Goal: Check status: Check status

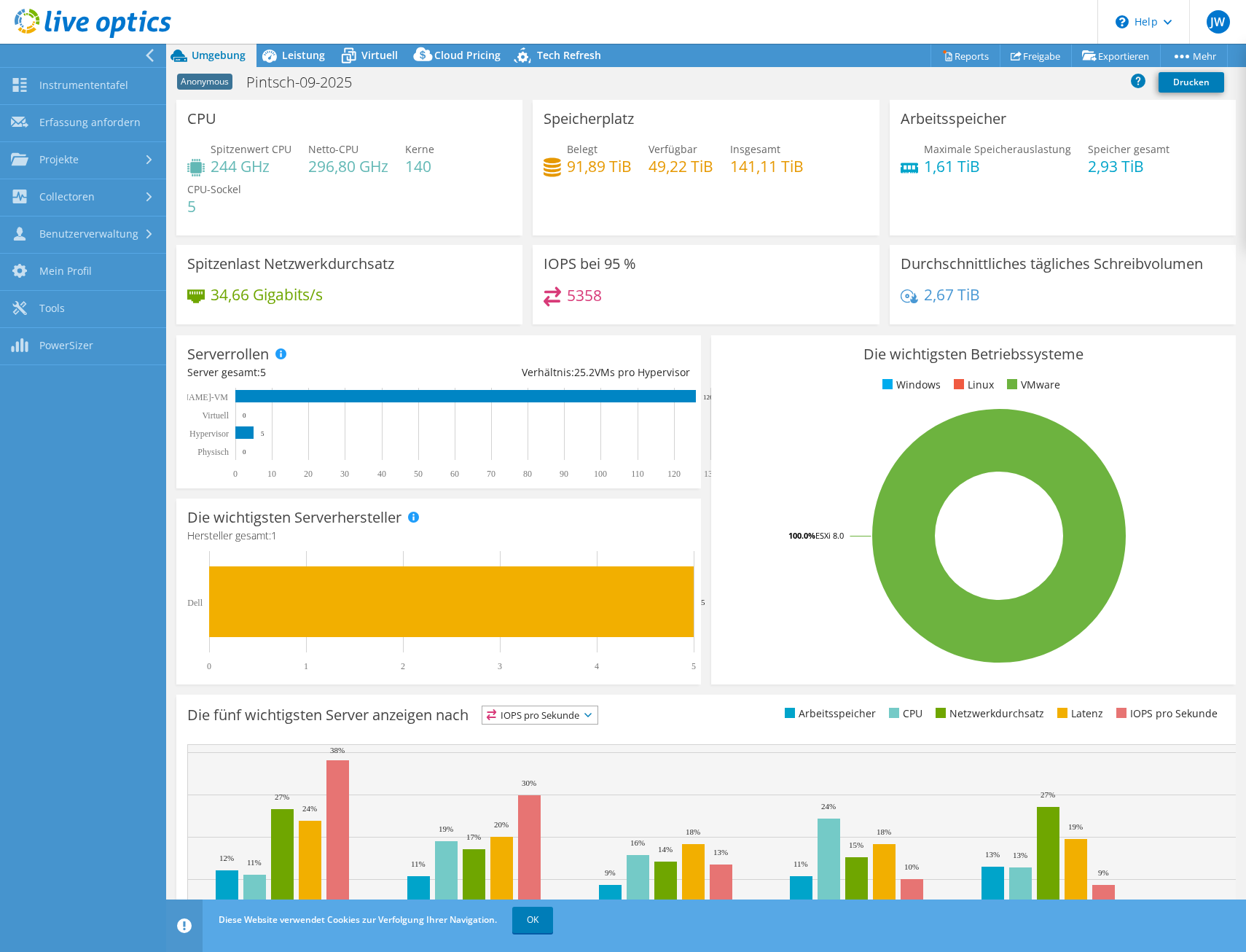
click at [59, 13] on use at bounding box center [93, 24] width 157 height 29
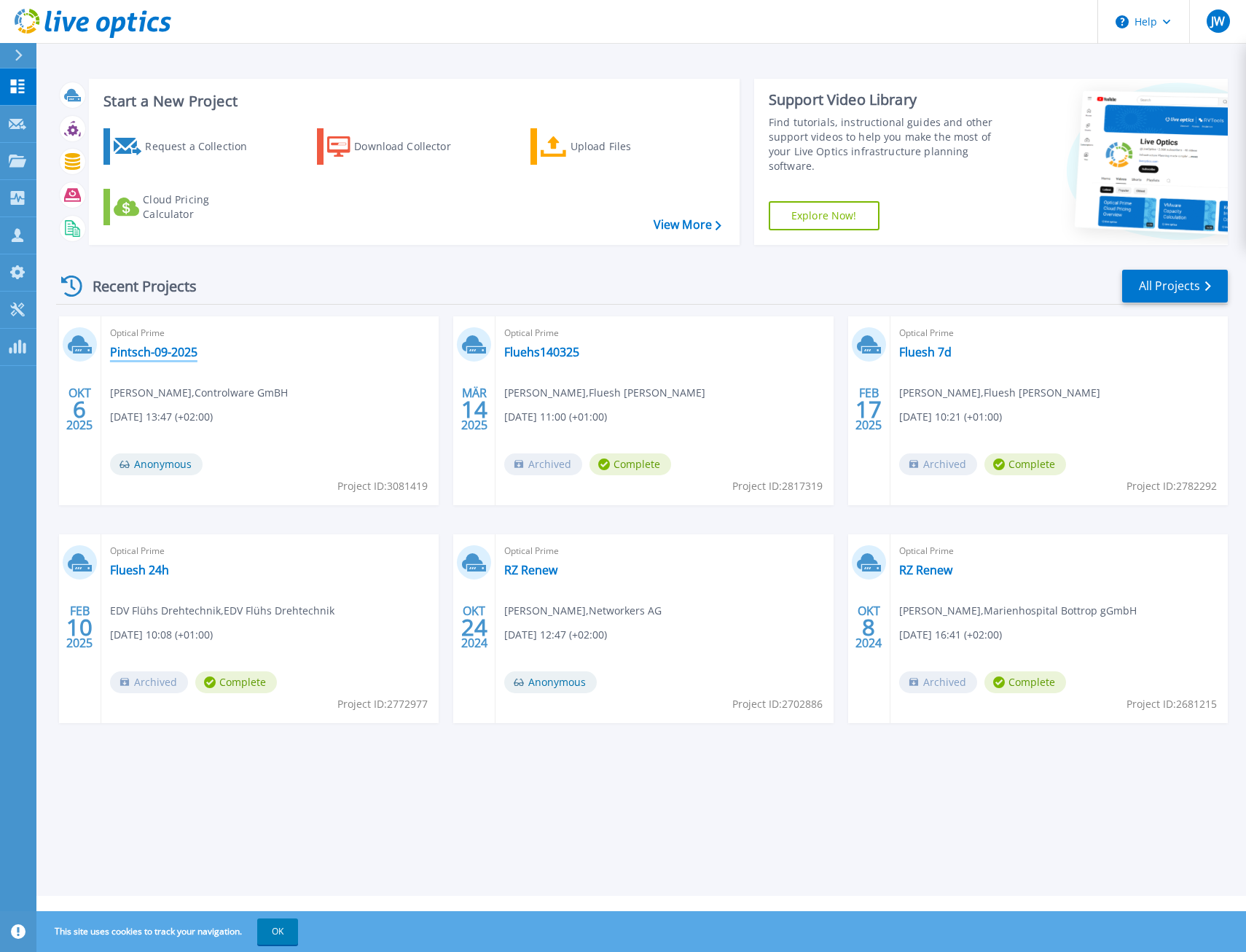
click at [112, 348] on link "Pintsch-09-2025" at bounding box center [154, 352] width 88 height 15
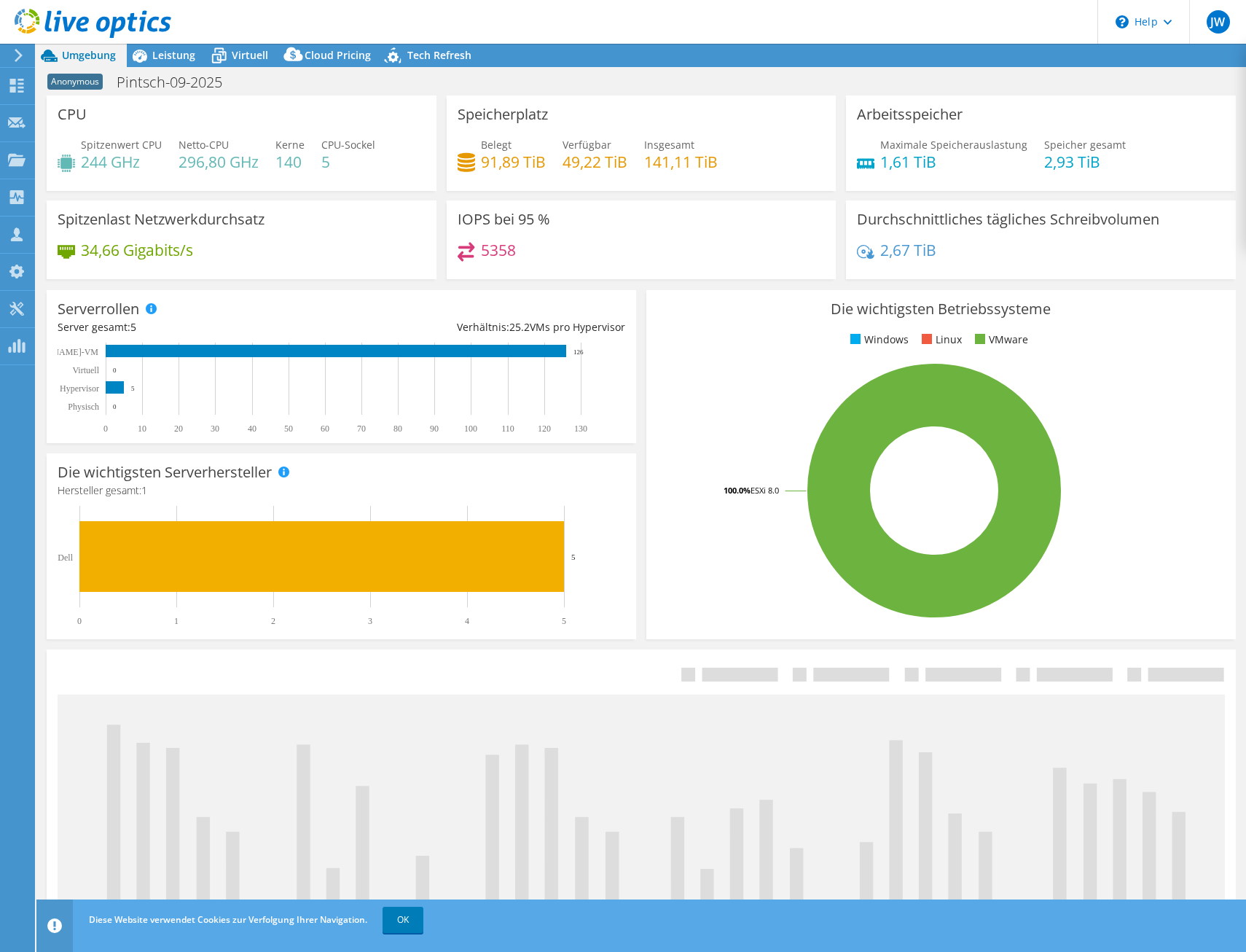
select select "USD"
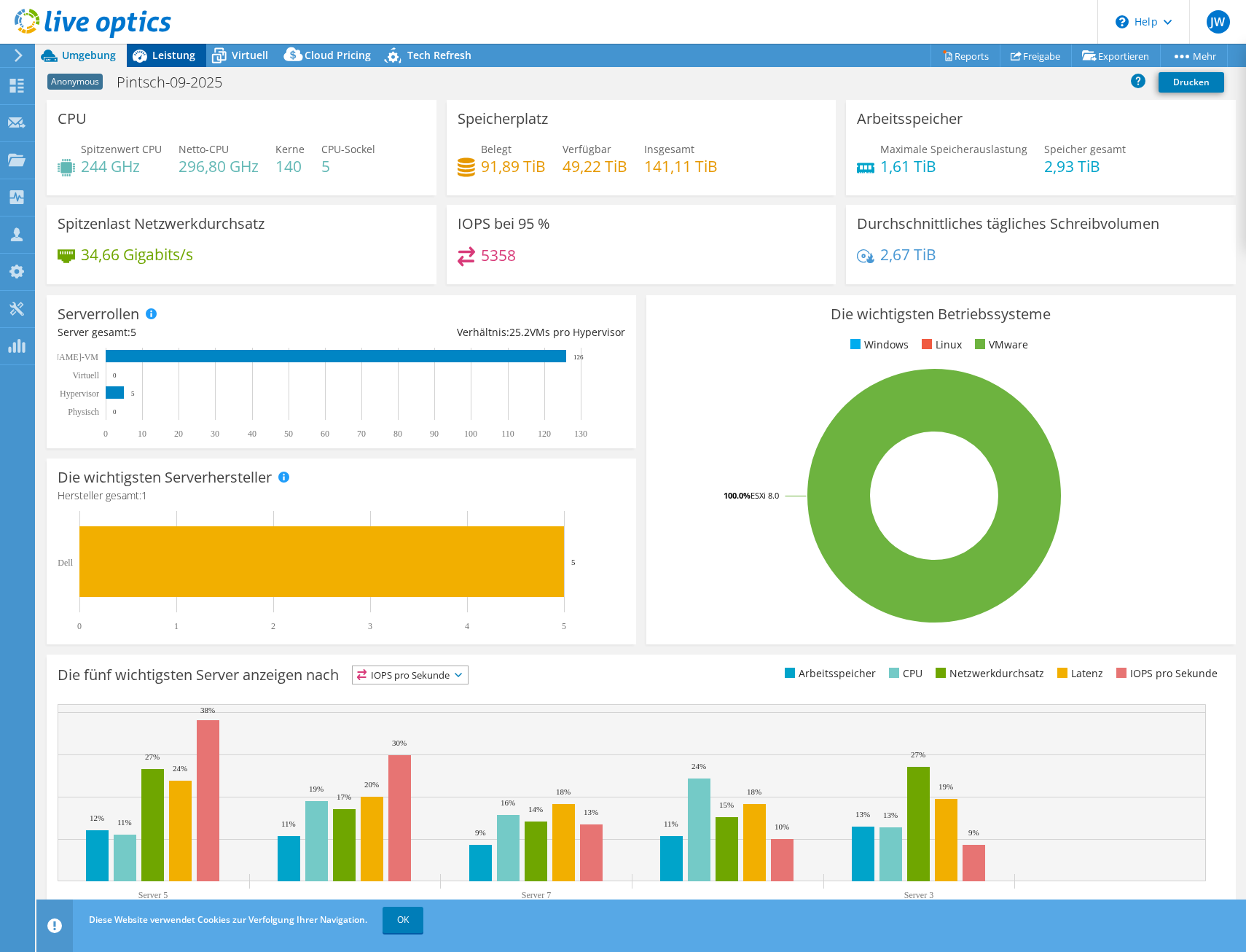
click at [147, 58] on icon at bounding box center [140, 56] width 26 height 26
